Goal: Task Accomplishment & Management: Use online tool/utility

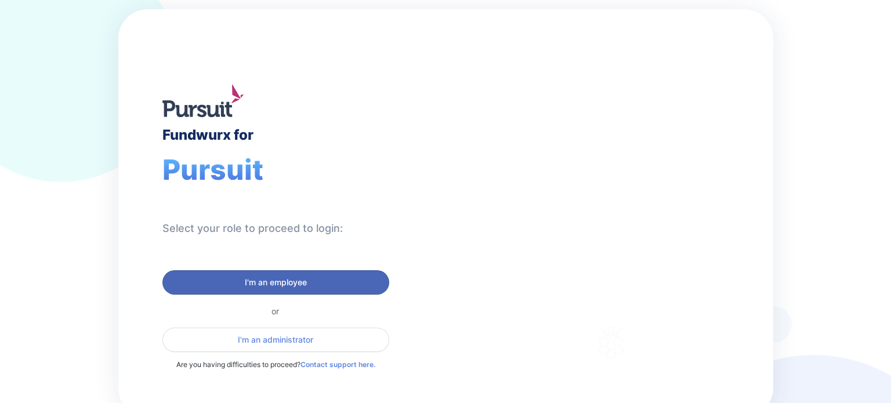
click at [294, 278] on span "I'm an employee" at bounding box center [276, 283] width 62 height 12
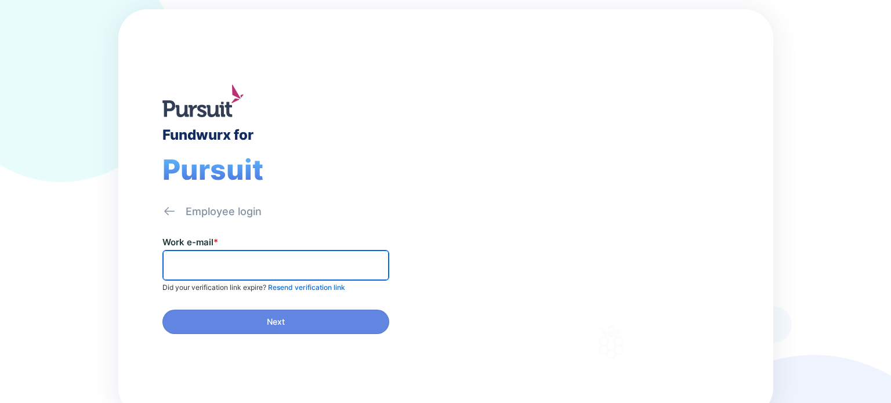
click at [291, 268] on input "text" at bounding box center [276, 265] width 216 height 18
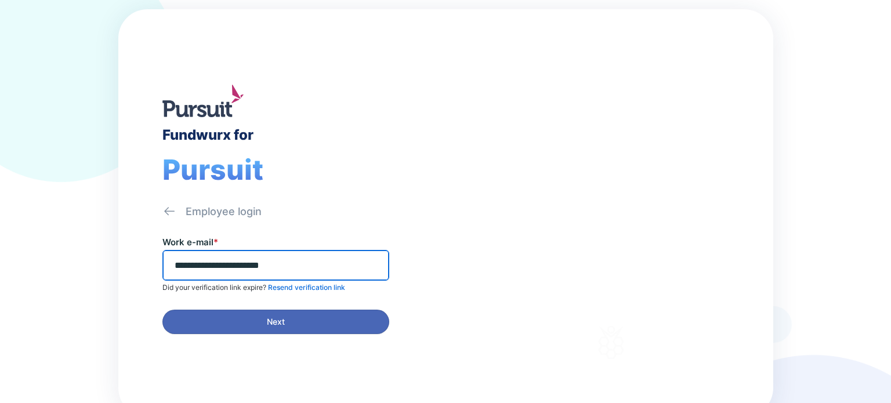
type input "**********"
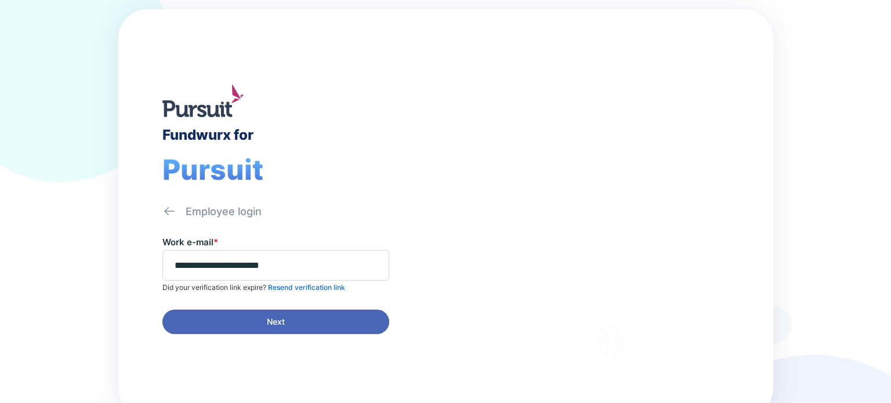
click at [270, 316] on span "Next" at bounding box center [276, 322] width 18 height 12
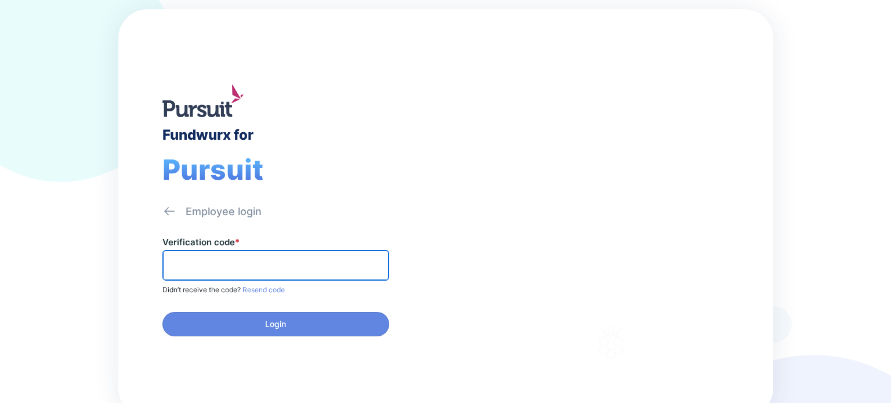
click at [193, 257] on input "text" at bounding box center [276, 265] width 216 height 18
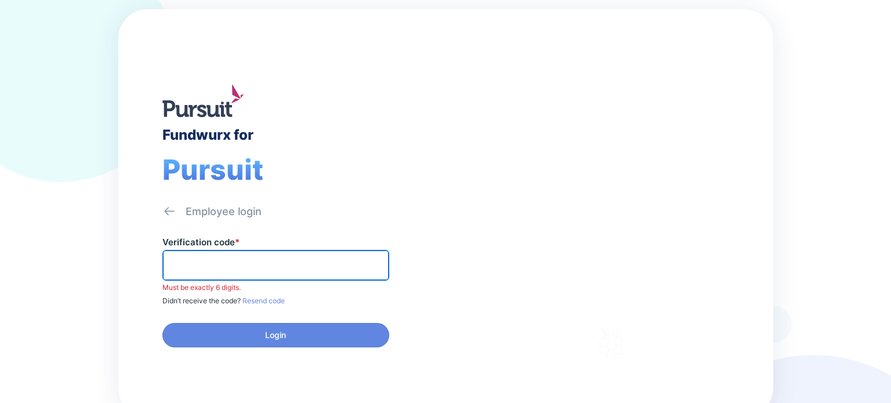
paste input "******"
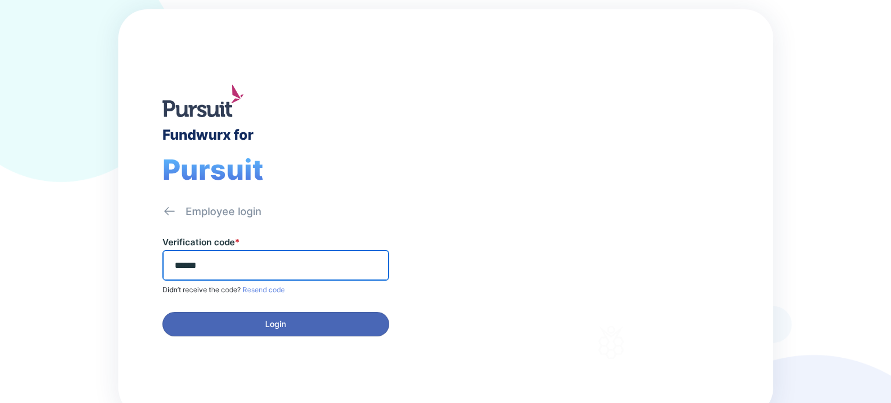
type input "******"
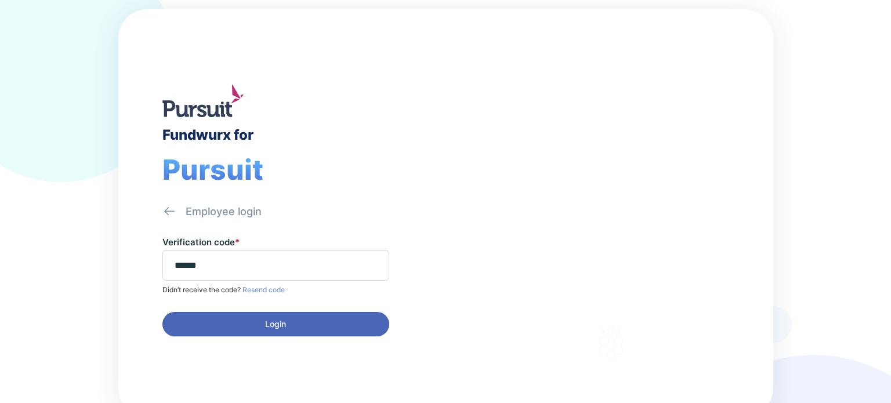
click at [246, 322] on span "Login" at bounding box center [276, 324] width 212 height 12
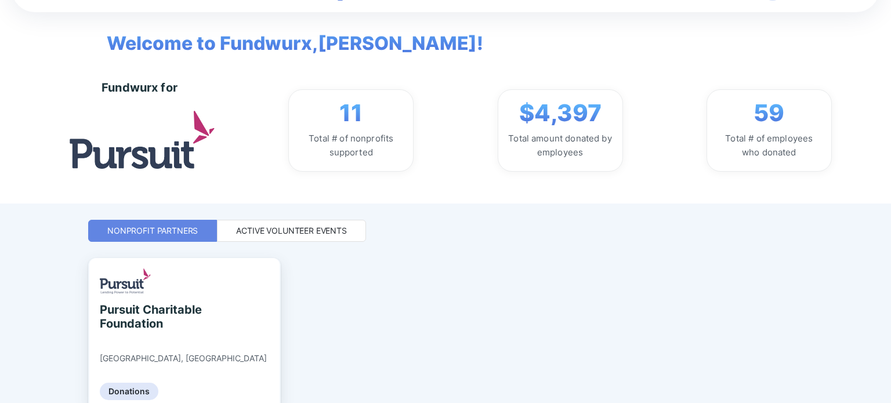
scroll to position [100, 0]
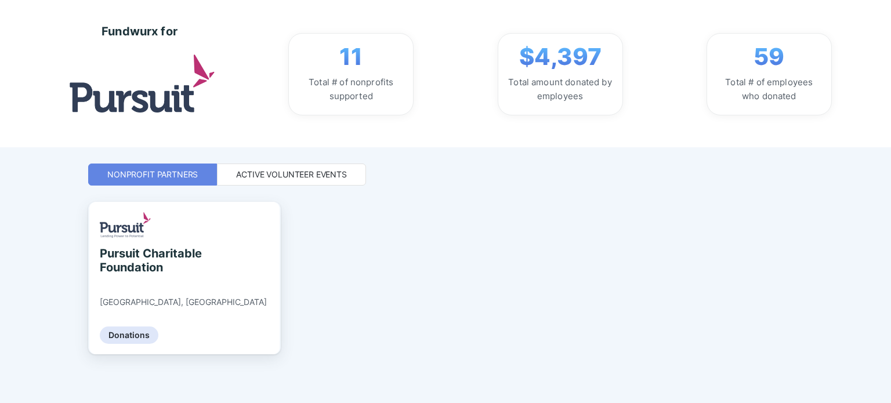
click at [295, 173] on div "Active Volunteer Events" at bounding box center [291, 175] width 111 height 12
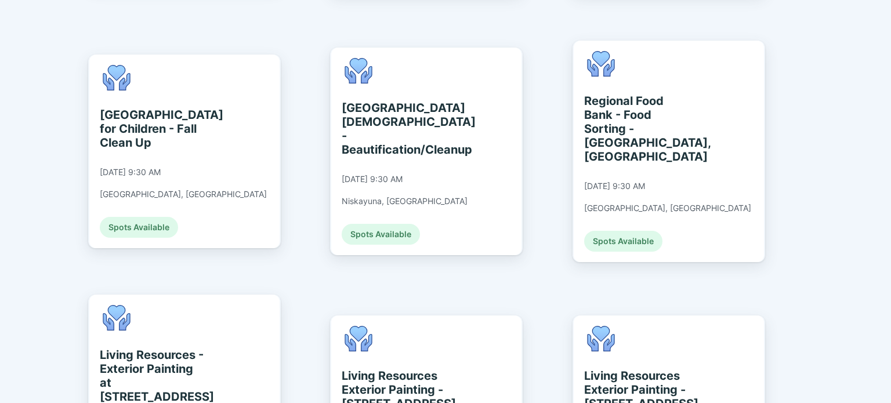
scroll to position [780, 0]
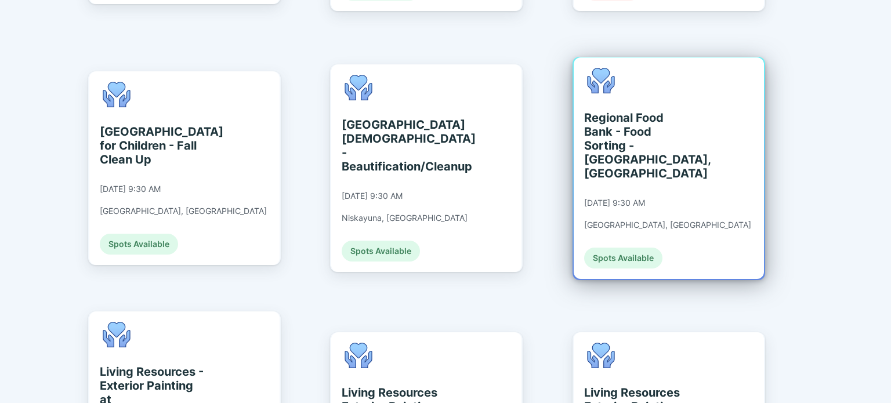
click at [604, 111] on div "Regional Food Bank - Food Sorting - [GEOGRAPHIC_DATA], [GEOGRAPHIC_DATA]" at bounding box center [637, 146] width 106 height 70
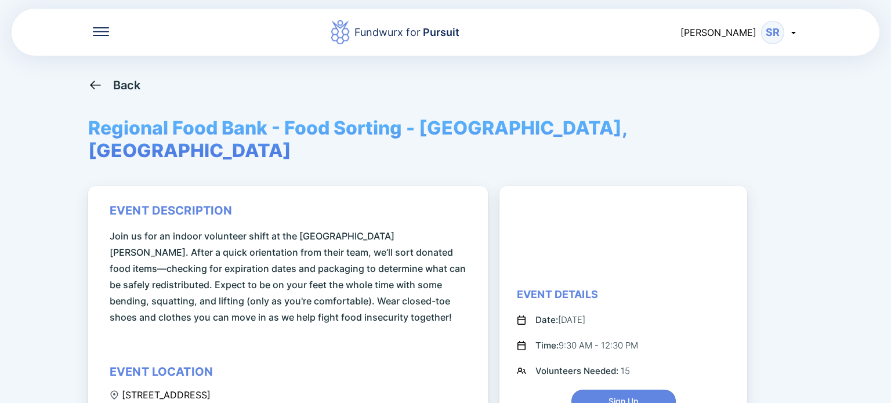
click at [130, 80] on div "Back" at bounding box center [127, 85] width 28 height 14
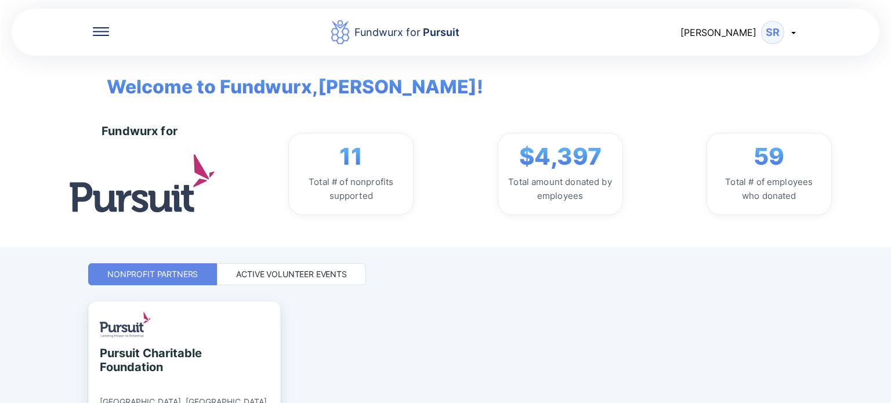
click at [335, 272] on div "Active Volunteer Events" at bounding box center [291, 275] width 111 height 12
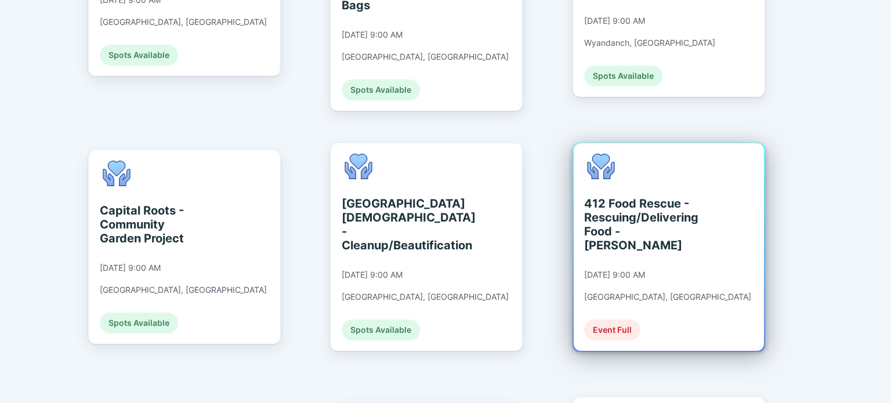
scroll to position [522, 0]
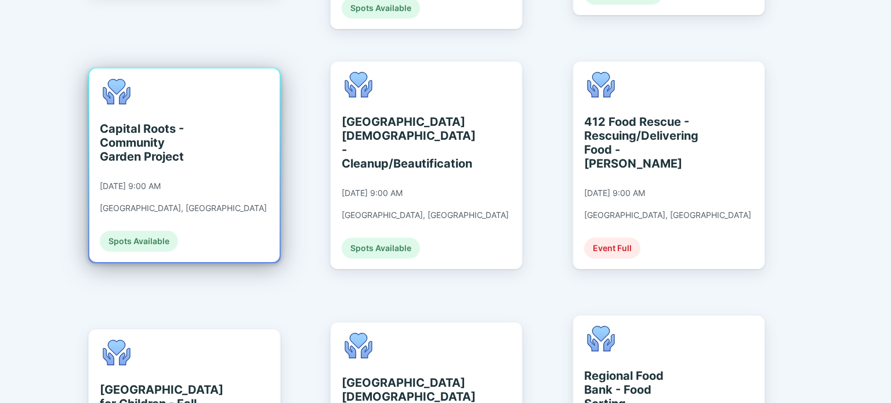
click at [124, 129] on div "Capital Roots - Community Garden Project" at bounding box center [153, 143] width 106 height 42
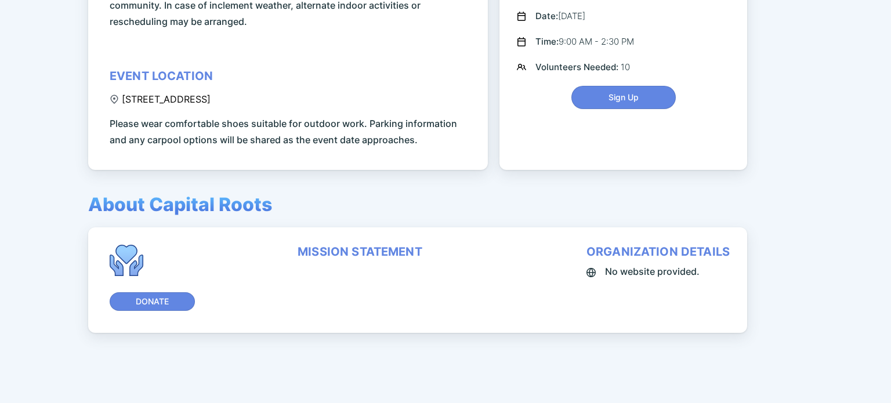
scroll to position [67, 0]
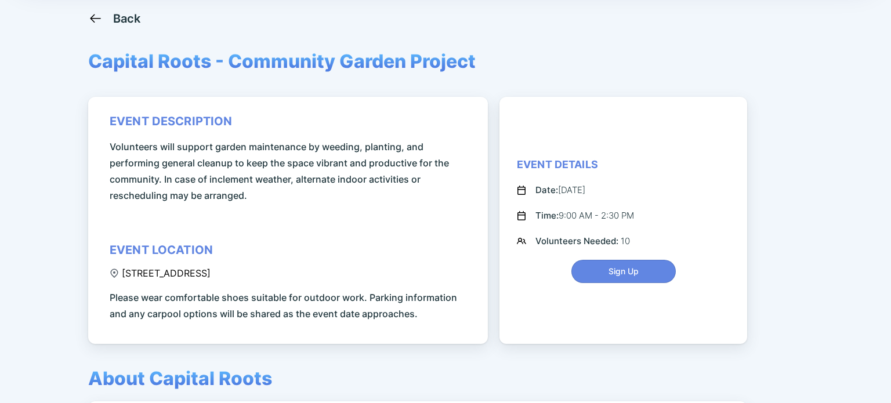
click at [126, 12] on div "Back" at bounding box center [127, 19] width 28 height 14
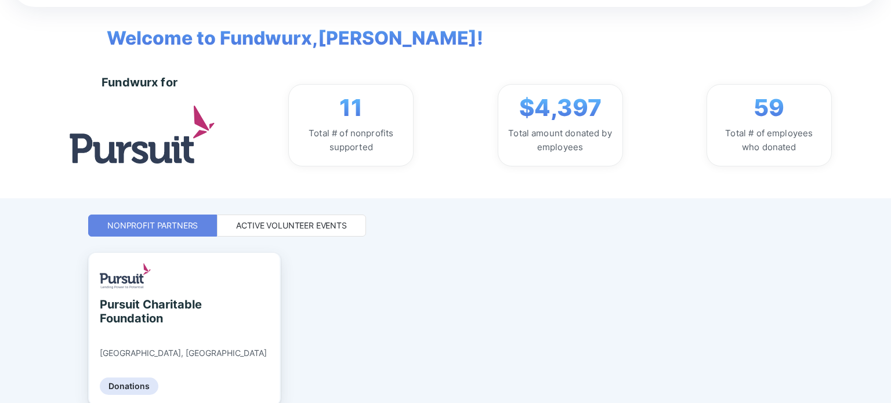
scroll to position [100, 0]
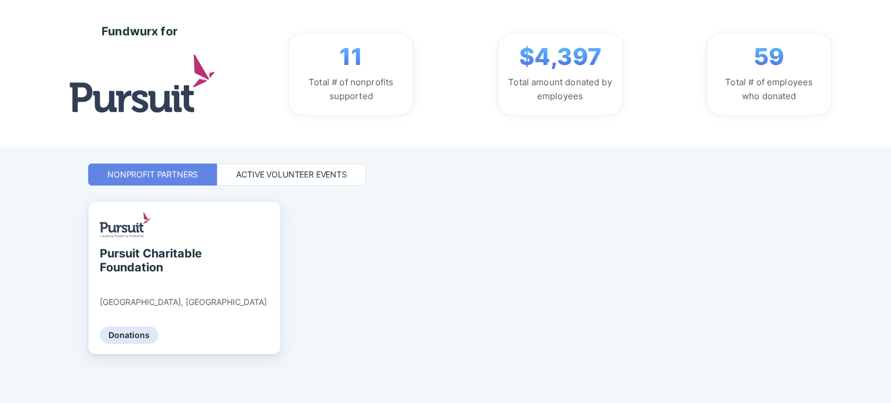
click at [302, 176] on div "Active Volunteer Events" at bounding box center [291, 175] width 111 height 12
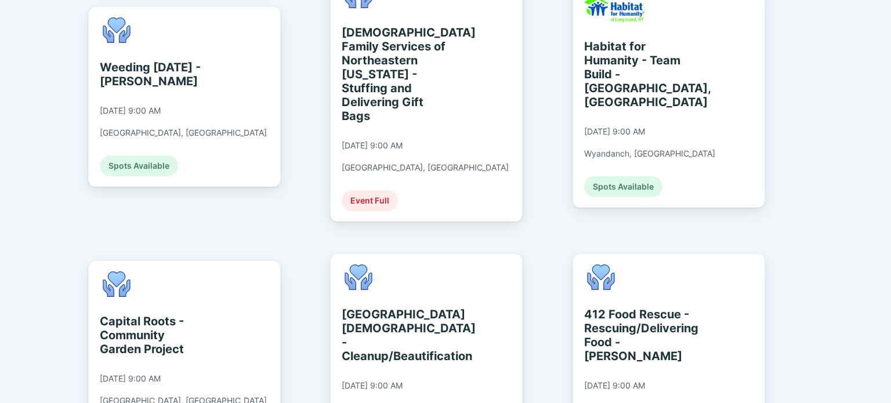
scroll to position [332, 0]
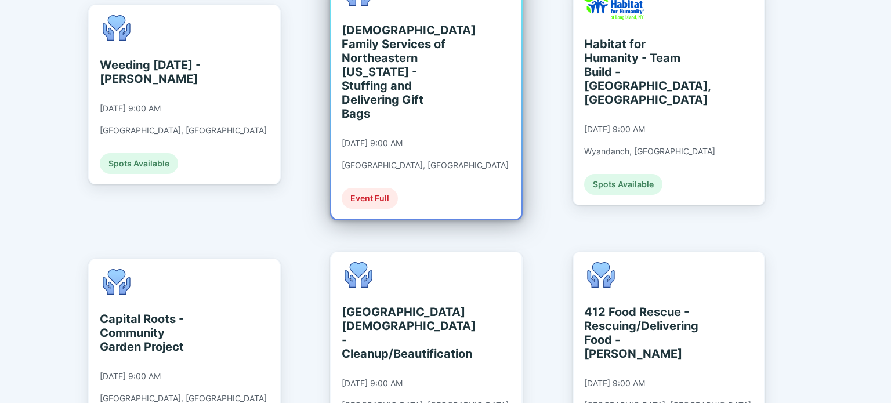
click at [405, 71] on div "[DEMOGRAPHIC_DATA] Family Services of Northeastern [US_STATE] - Stuffing and De…" at bounding box center [395, 71] width 106 height 97
